Goal: Information Seeking & Learning: Learn about a topic

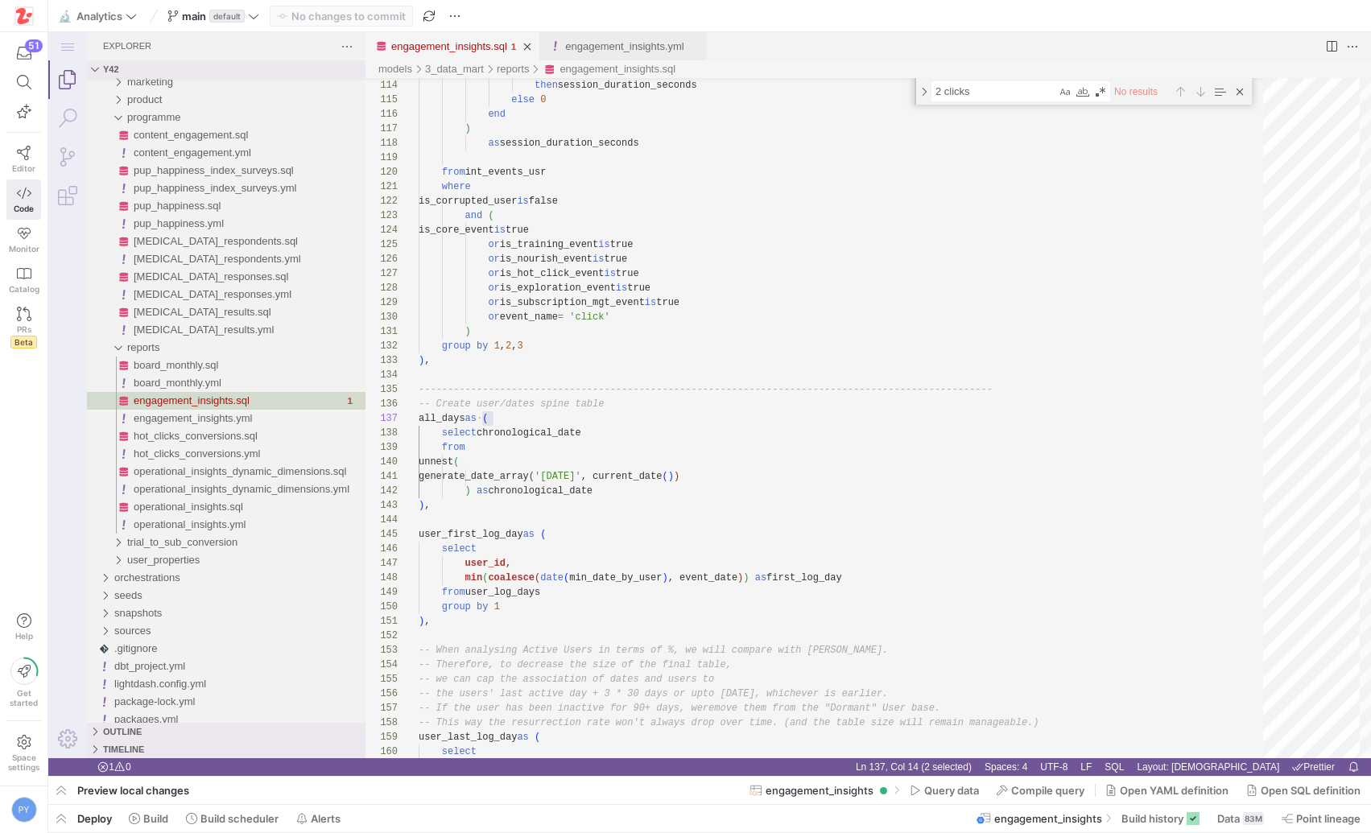
scroll to position [87, 76]
